Goal: Information Seeking & Learning: Learn about a topic

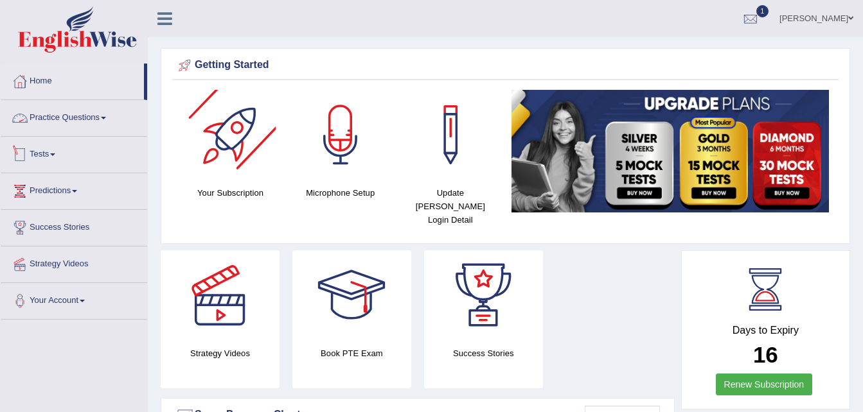
click at [53, 139] on link "Tests" at bounding box center [74, 153] width 146 height 32
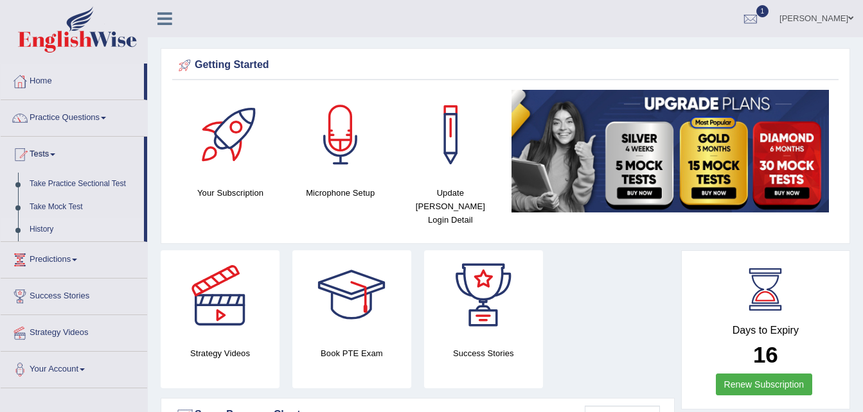
click at [44, 229] on link "History" at bounding box center [84, 229] width 120 height 23
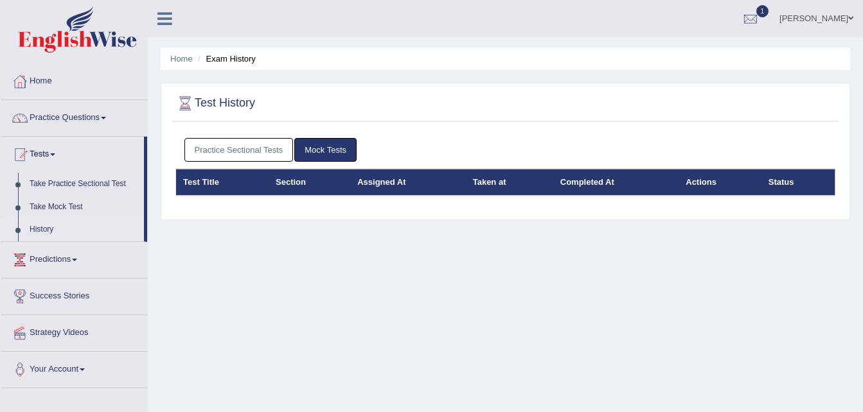
click at [261, 148] on link "Practice Sectional Tests" at bounding box center [238, 150] width 109 height 24
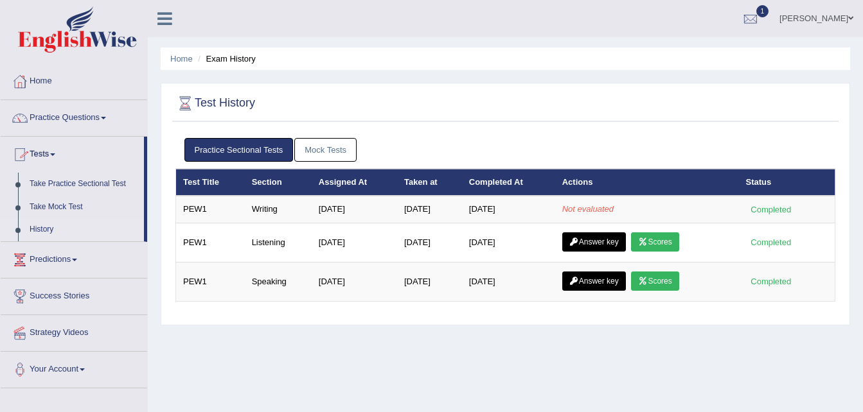
click at [45, 152] on link "Tests" at bounding box center [72, 153] width 143 height 32
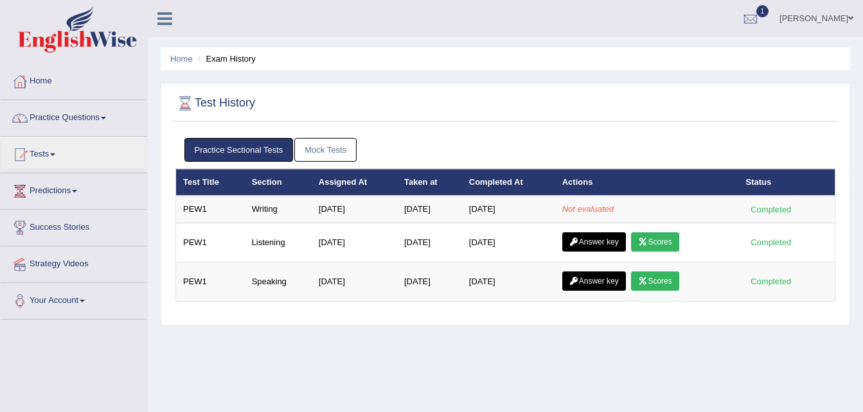
click at [84, 116] on link "Practice Questions" at bounding box center [74, 116] width 146 height 32
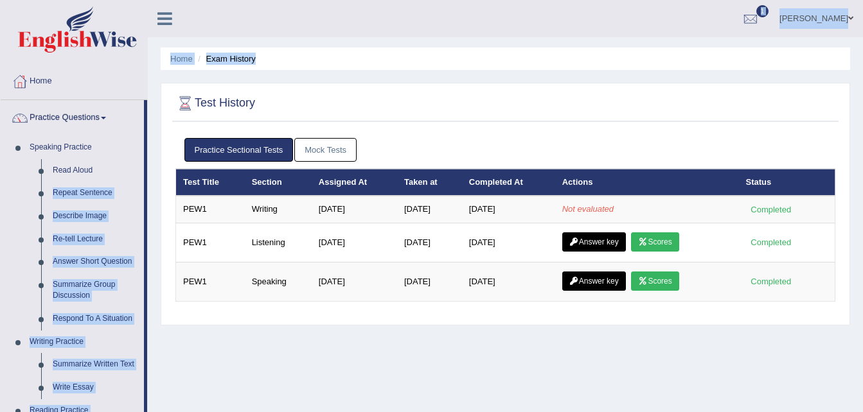
drag, startPoint x: 146, startPoint y: 160, endPoint x: 157, endPoint y: 229, distance: 69.6
click at [157, 229] on div "Toggle navigation Home Practice Questions Speaking Practice Read Aloud Repeat S…" at bounding box center [431, 334] width 863 height 668
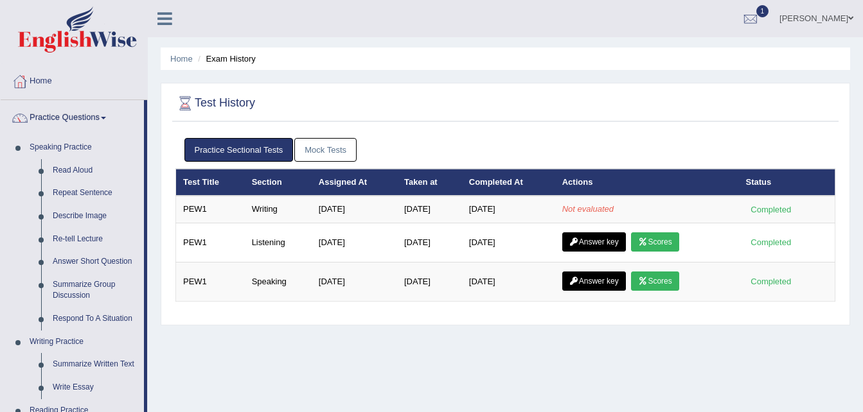
click at [504, 358] on div "Home Exam History Test History Practice Sectional Tests Mock Tests Test Title S…" at bounding box center [505, 321] width 715 height 642
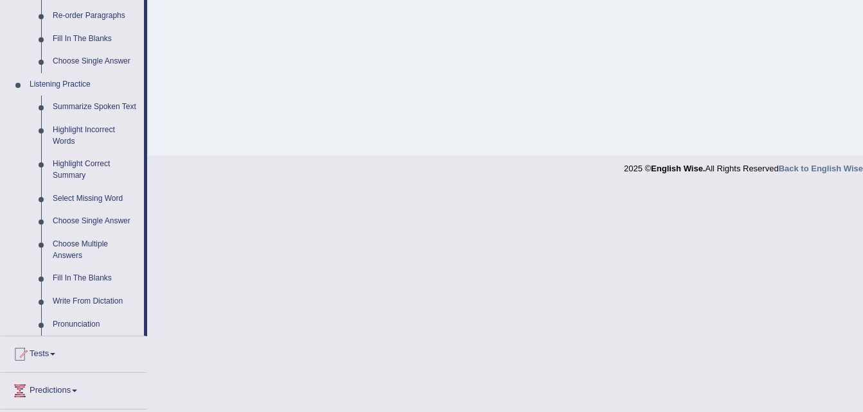
scroll to position [491, 0]
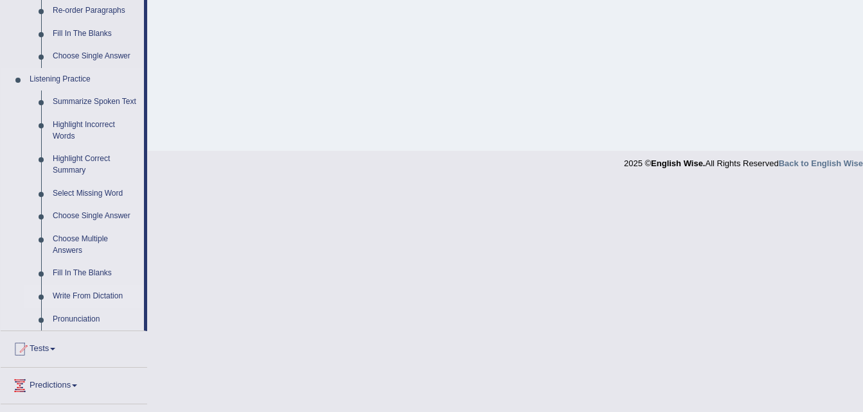
click at [116, 296] on link "Write From Dictation" at bounding box center [95, 296] width 97 height 23
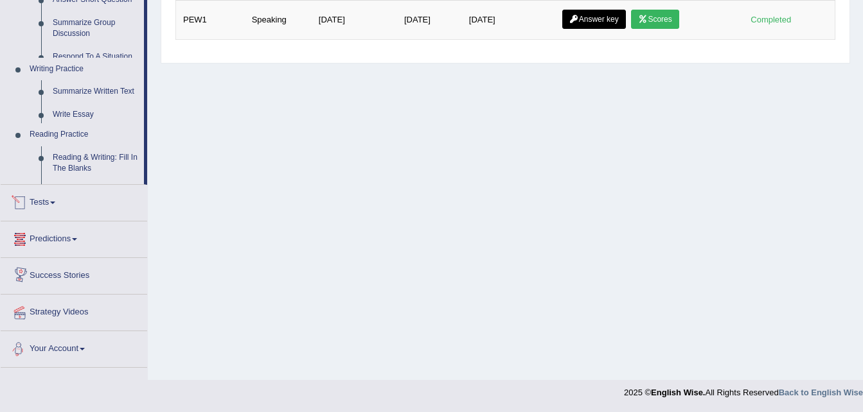
scroll to position [547, 0]
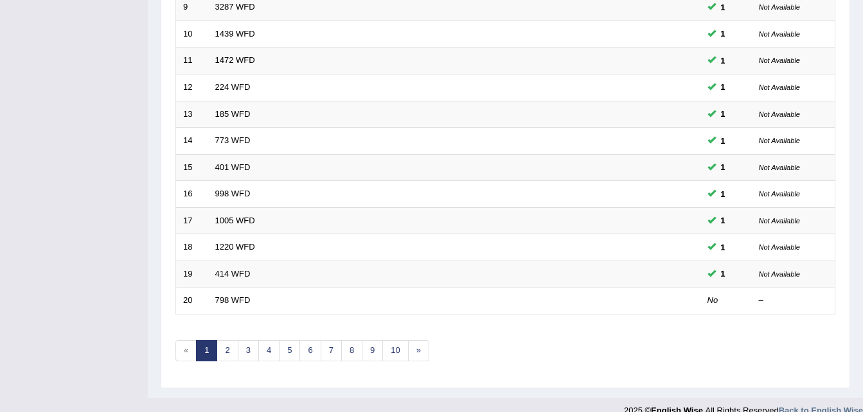
scroll to position [438, 0]
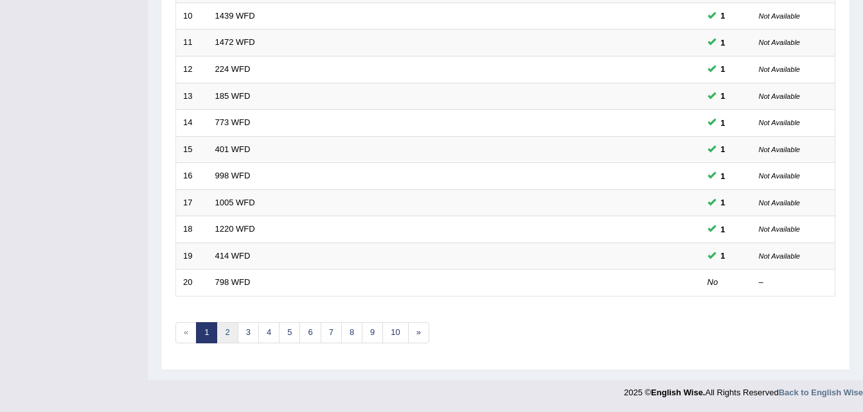
click at [225, 331] on link "2" at bounding box center [226, 332] width 21 height 21
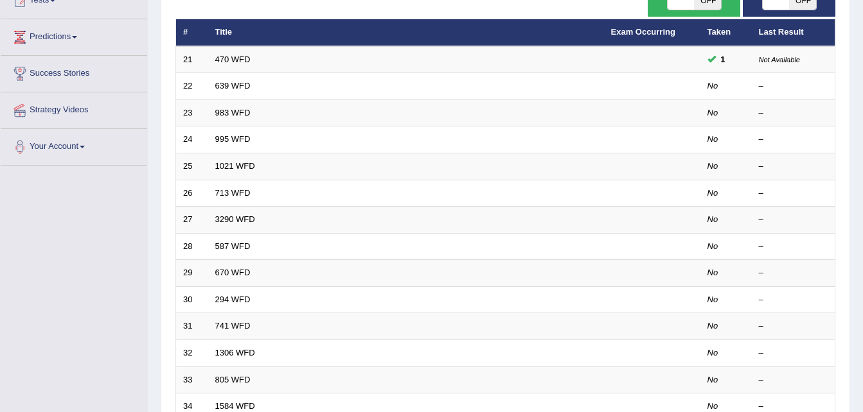
scroll to position [174, 0]
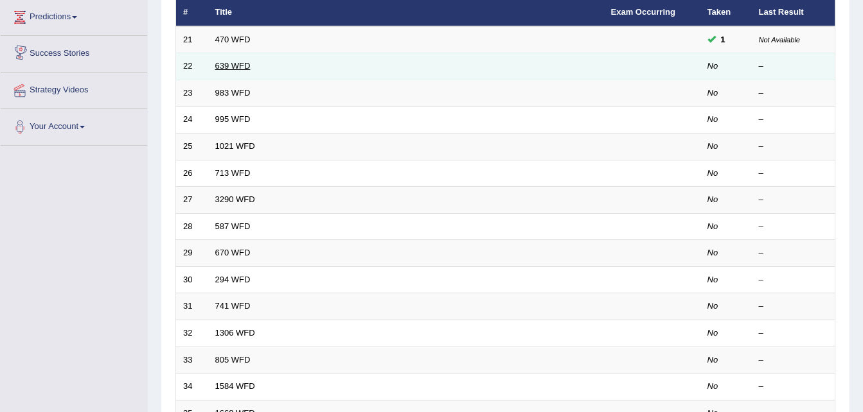
click at [220, 64] on link "639 WFD" at bounding box center [232, 66] width 35 height 10
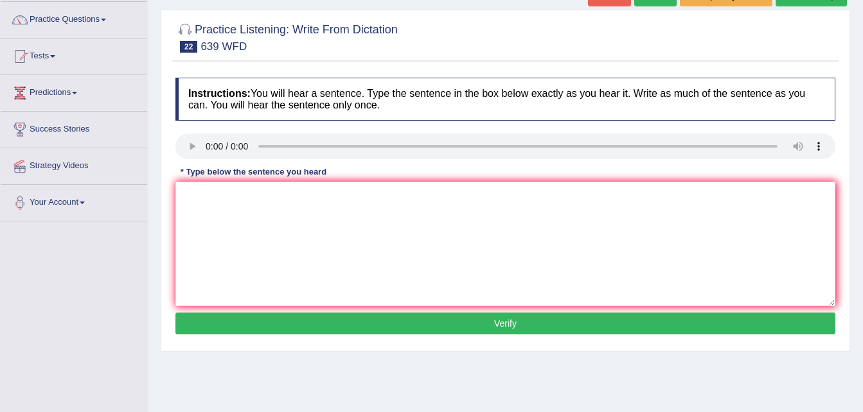
scroll to position [101, 0]
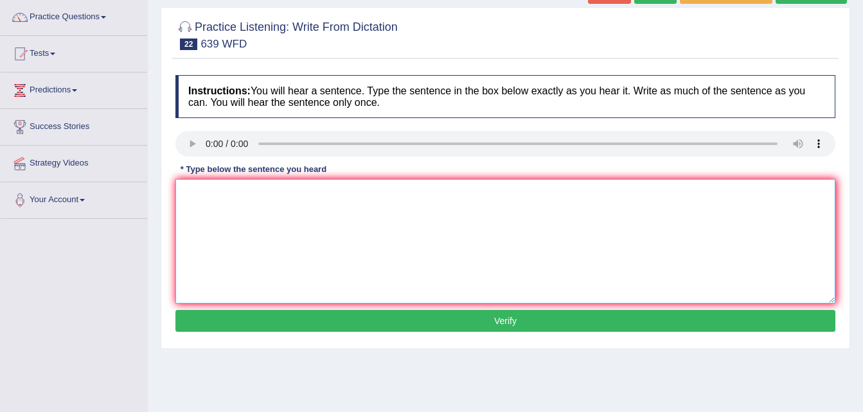
click at [234, 206] on textarea at bounding box center [505, 241] width 660 height 125
click at [220, 194] on textarea "Students benefits a lot of research reach" at bounding box center [505, 241] width 660 height 125
click at [381, 193] on textarea "Studentstake benefits a lot of research reach" at bounding box center [505, 241] width 660 height 125
type textarea "Studentstake benefits a lot of research reach resources before attending."
click at [444, 321] on button "Verify" at bounding box center [505, 321] width 660 height 22
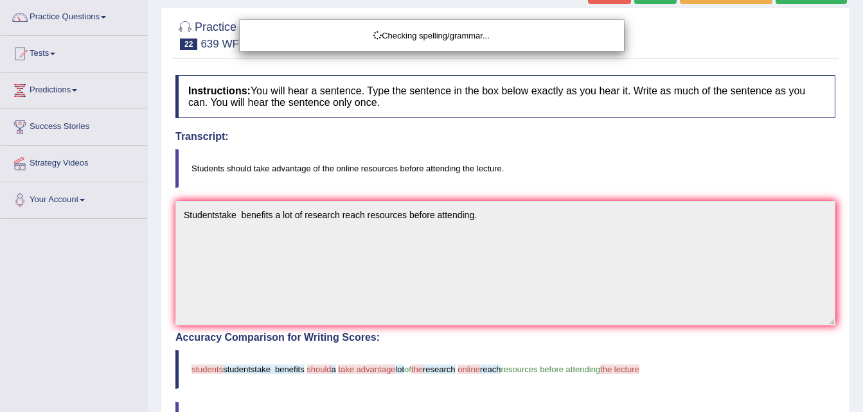
drag, startPoint x: 872, startPoint y: 156, endPoint x: 872, endPoint y: 217, distance: 61.0
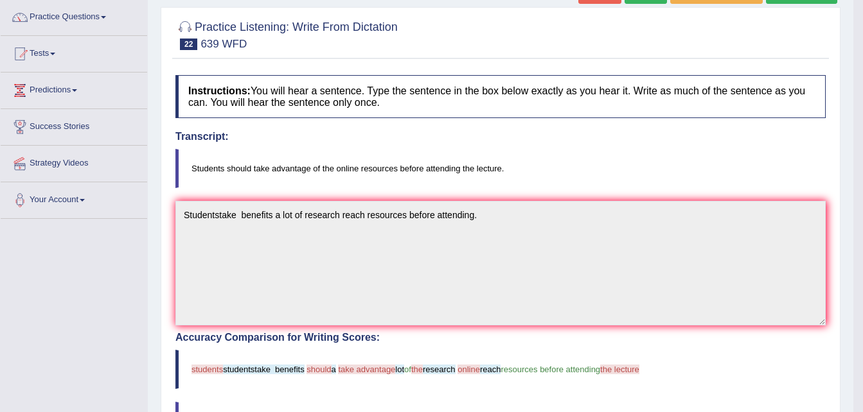
drag, startPoint x: 872, startPoint y: 217, endPoint x: 874, endPoint y: 298, distance: 81.0
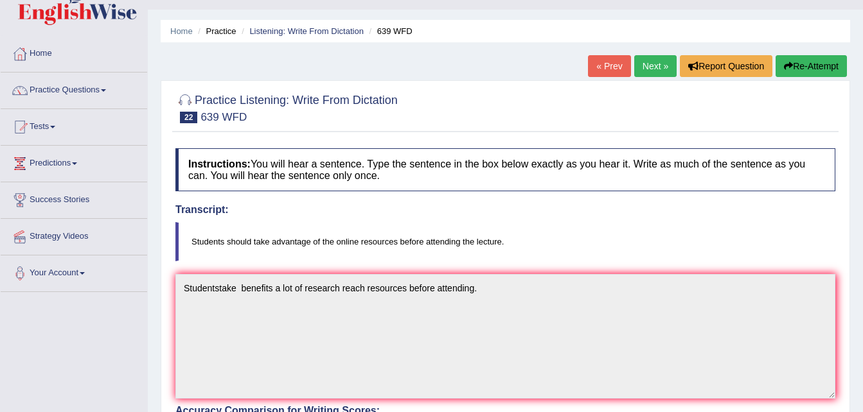
scroll to position [0, 0]
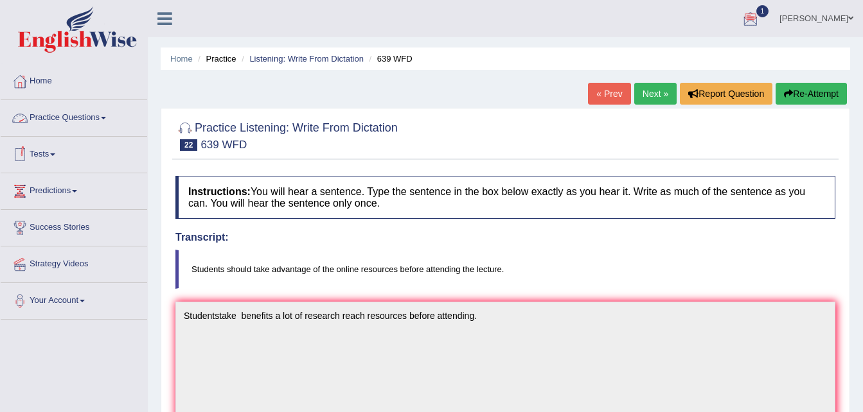
click at [67, 154] on link "Tests" at bounding box center [74, 153] width 146 height 32
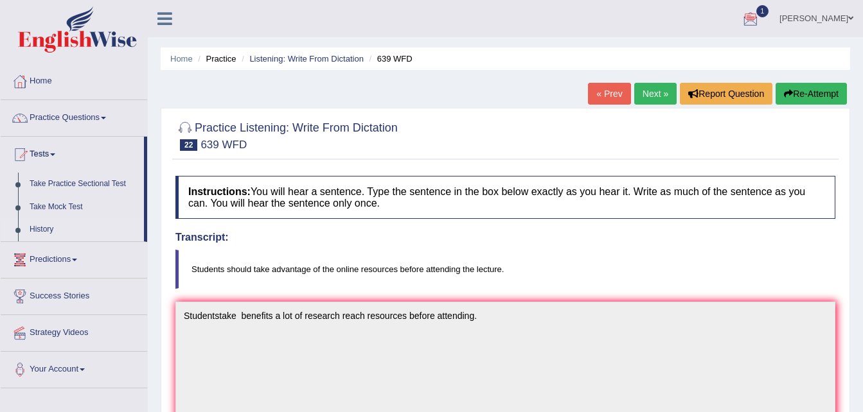
click at [42, 228] on link "History" at bounding box center [84, 229] width 120 height 23
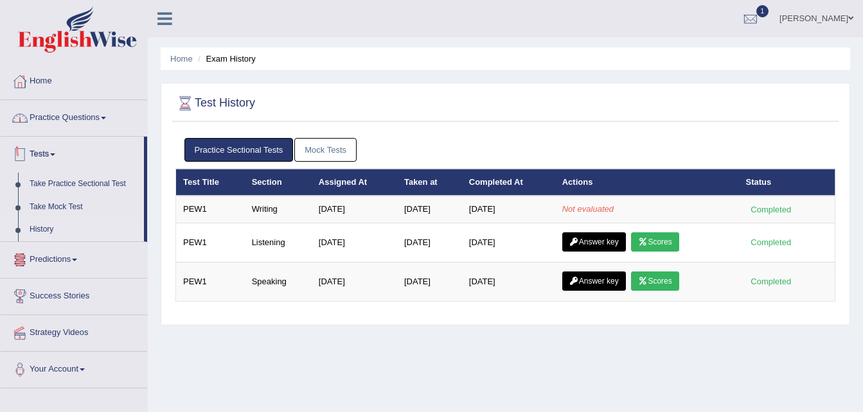
click at [47, 121] on link "Practice Questions" at bounding box center [74, 116] width 146 height 32
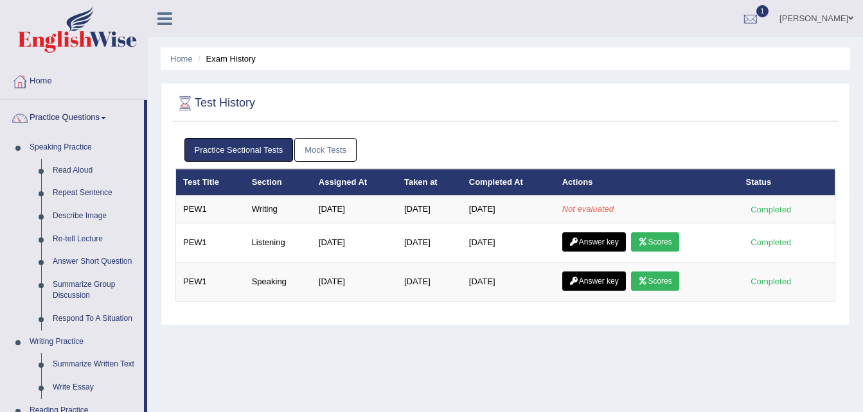
drag, startPoint x: 148, startPoint y: 220, endPoint x: 152, endPoint y: 277, distance: 56.7
click at [152, 276] on div "Home Exam History Test History Practice Sectional Tests Mock Tests Test Title S…" at bounding box center [505, 321] width 715 height 642
drag, startPoint x: 152, startPoint y: 276, endPoint x: 150, endPoint y: 323, distance: 46.9
click at [150, 323] on div "Home Exam History Test History Practice Sectional Tests Mock Tests Test Title S…" at bounding box center [505, 321] width 715 height 642
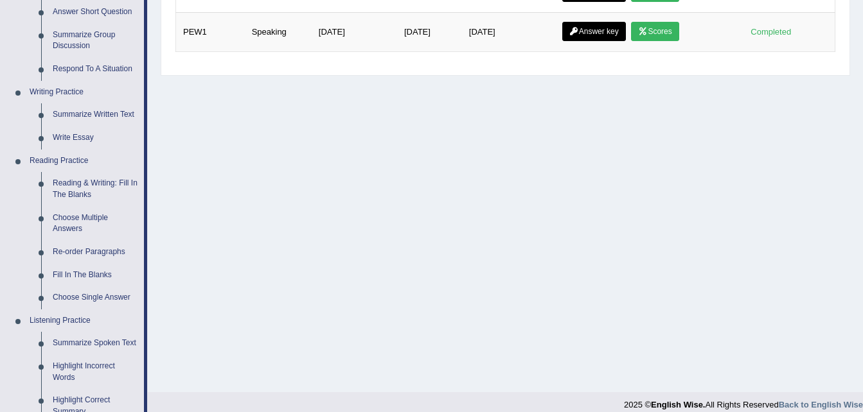
scroll to position [248, 0]
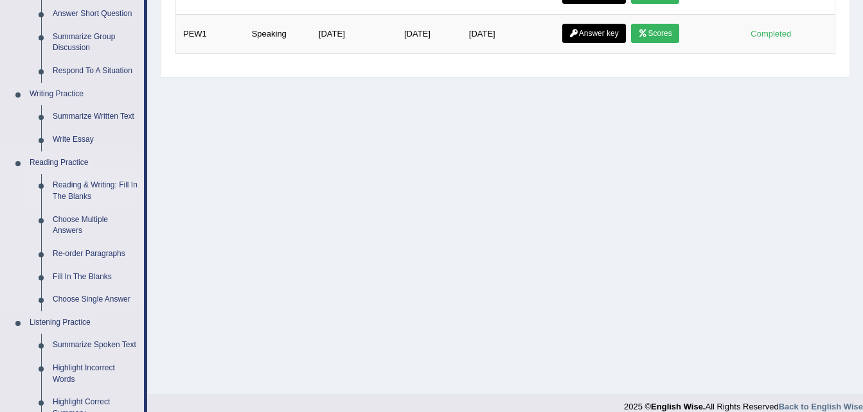
click at [72, 178] on link "Reading & Writing: Fill In The Blanks" at bounding box center [95, 191] width 97 height 34
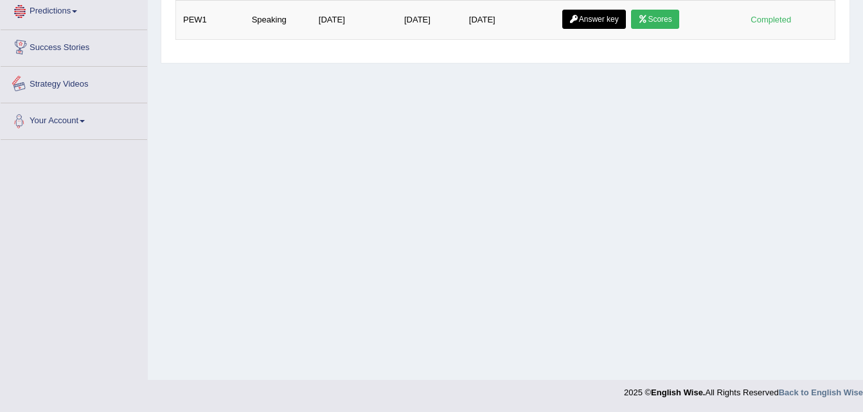
scroll to position [574, 0]
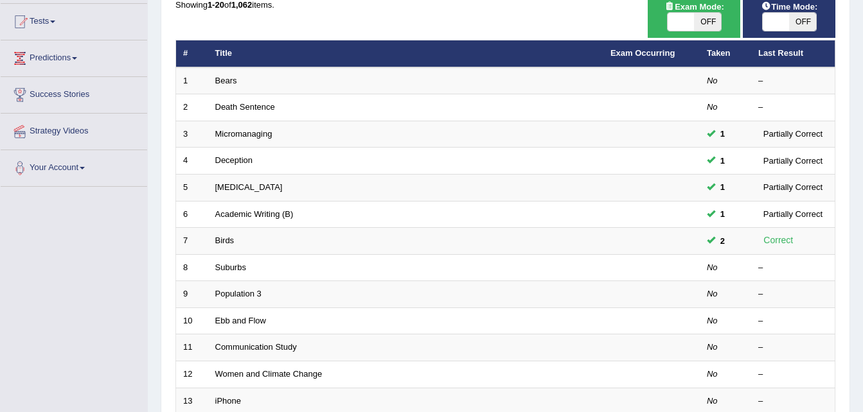
scroll to position [138, 0]
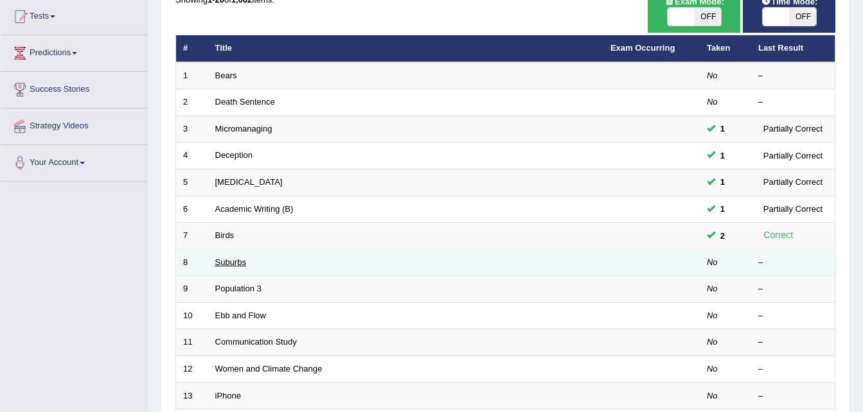
click at [237, 264] on link "Suburbs" at bounding box center [230, 263] width 31 height 10
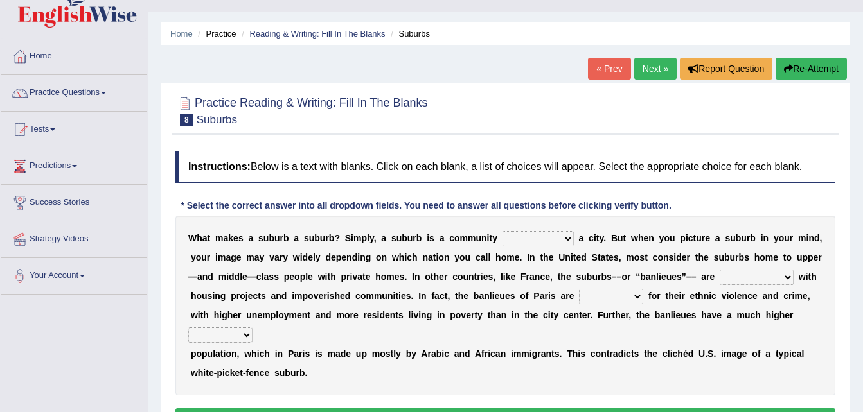
scroll to position [28, 0]
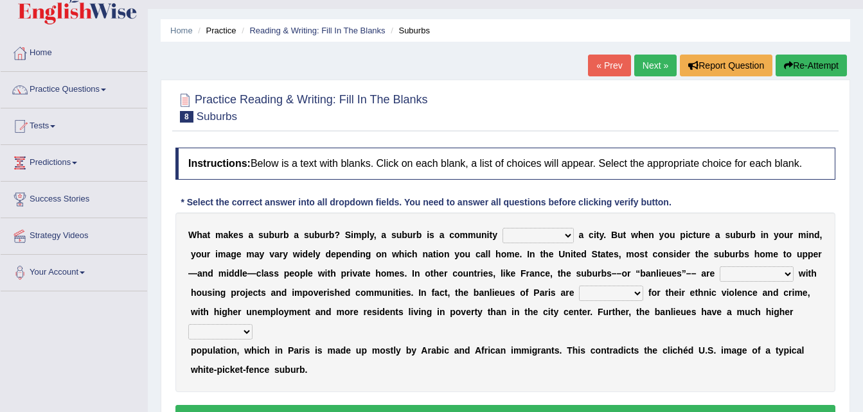
click at [541, 233] on select "lying locating situating surrounding" at bounding box center [537, 235] width 71 height 15
click at [502, 228] on select "lying locating situating surrounding" at bounding box center [537, 235] width 71 height 15
click at [546, 234] on select "lying locating situating surrounding" at bounding box center [537, 235] width 71 height 15
select select "situating"
click at [502, 228] on select "lying locating situating surrounding" at bounding box center [537, 235] width 71 height 15
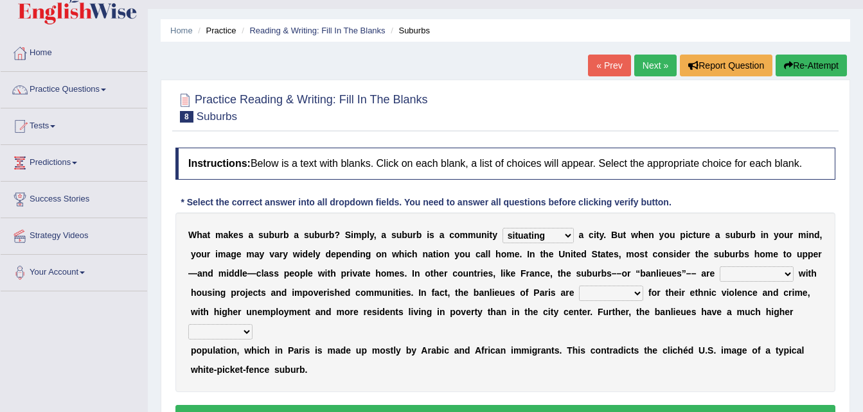
click at [719, 279] on select "antonymous antibiotic synonymous synthetic" at bounding box center [756, 274] width 74 height 15
select select "synonymous"
click at [719, 267] on select "antonymous antibiotic synonymous synthetic" at bounding box center [756, 274] width 74 height 15
click at [579, 292] on select "clamorous sensitive famous notorious" at bounding box center [611, 293] width 64 height 15
select select "famous"
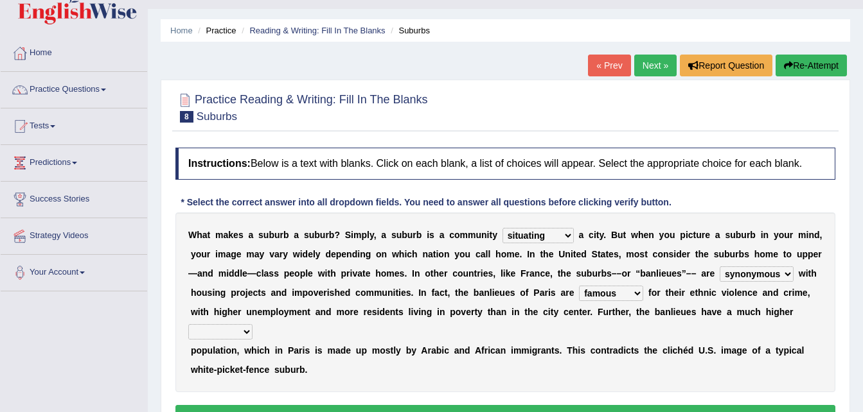
click at [579, 286] on select "clamorous sensitive famous notorious" at bounding box center [611, 293] width 64 height 15
click at [252, 324] on select "local young immigrant senior" at bounding box center [220, 331] width 64 height 15
select select "immigrant"
click at [252, 324] on select "local young immigrant senior" at bounding box center [220, 331] width 64 height 15
click at [457, 405] on button "Verify" at bounding box center [505, 416] width 660 height 22
